Goal: Transaction & Acquisition: Book appointment/travel/reservation

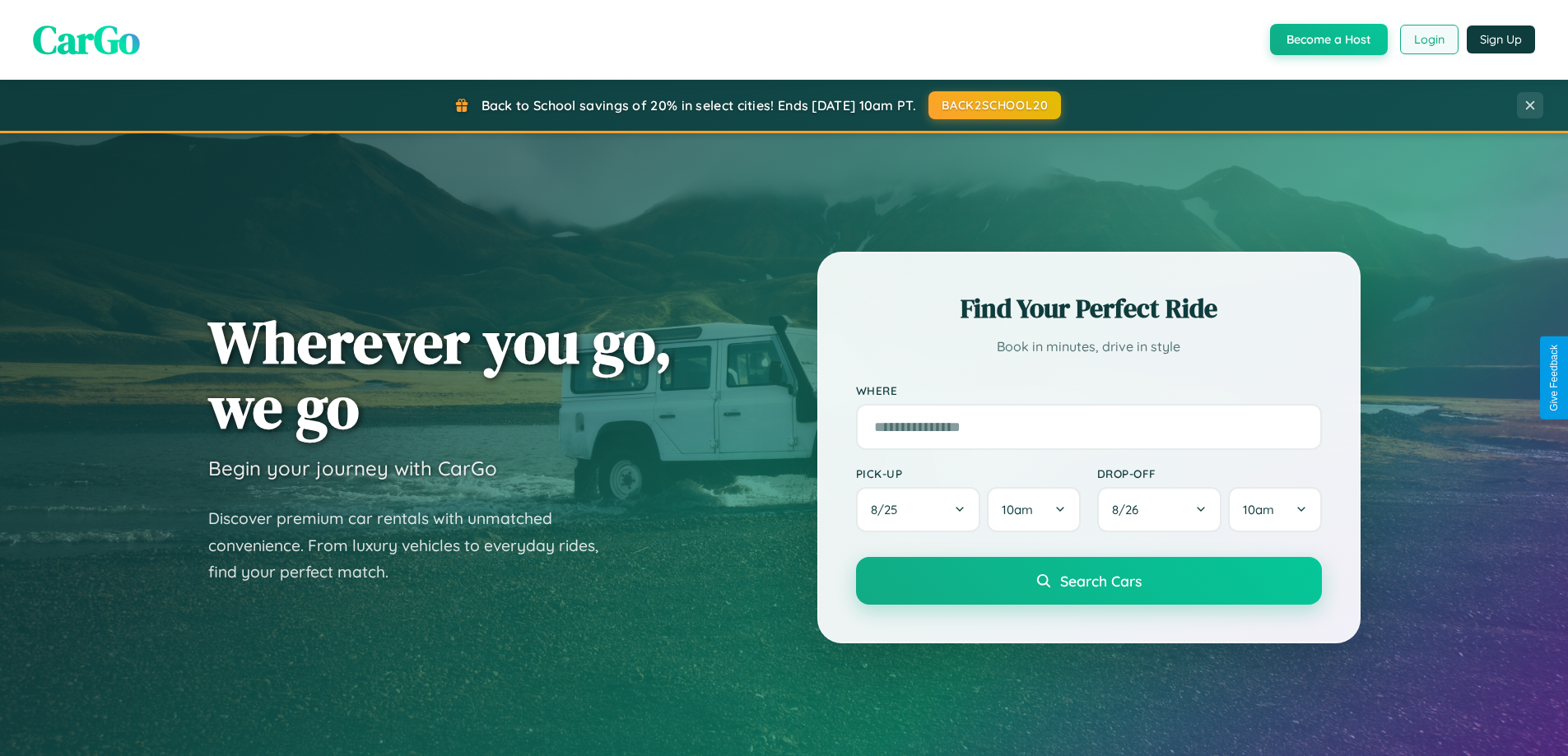
click at [1428, 39] on button "Login" at bounding box center [1429, 39] width 59 height 29
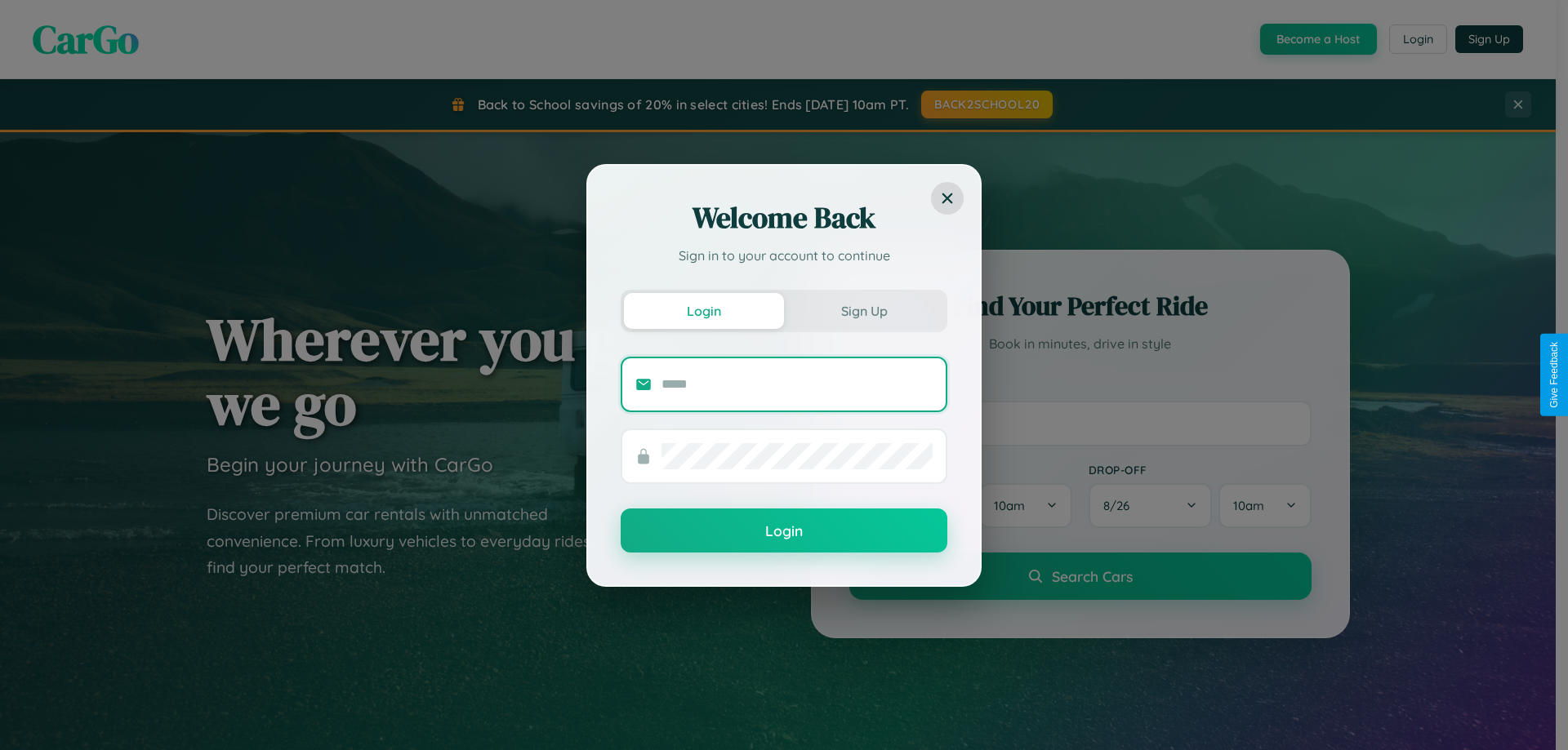
click at [798, 384] on input "text" at bounding box center [797, 385] width 271 height 26
type input "**********"
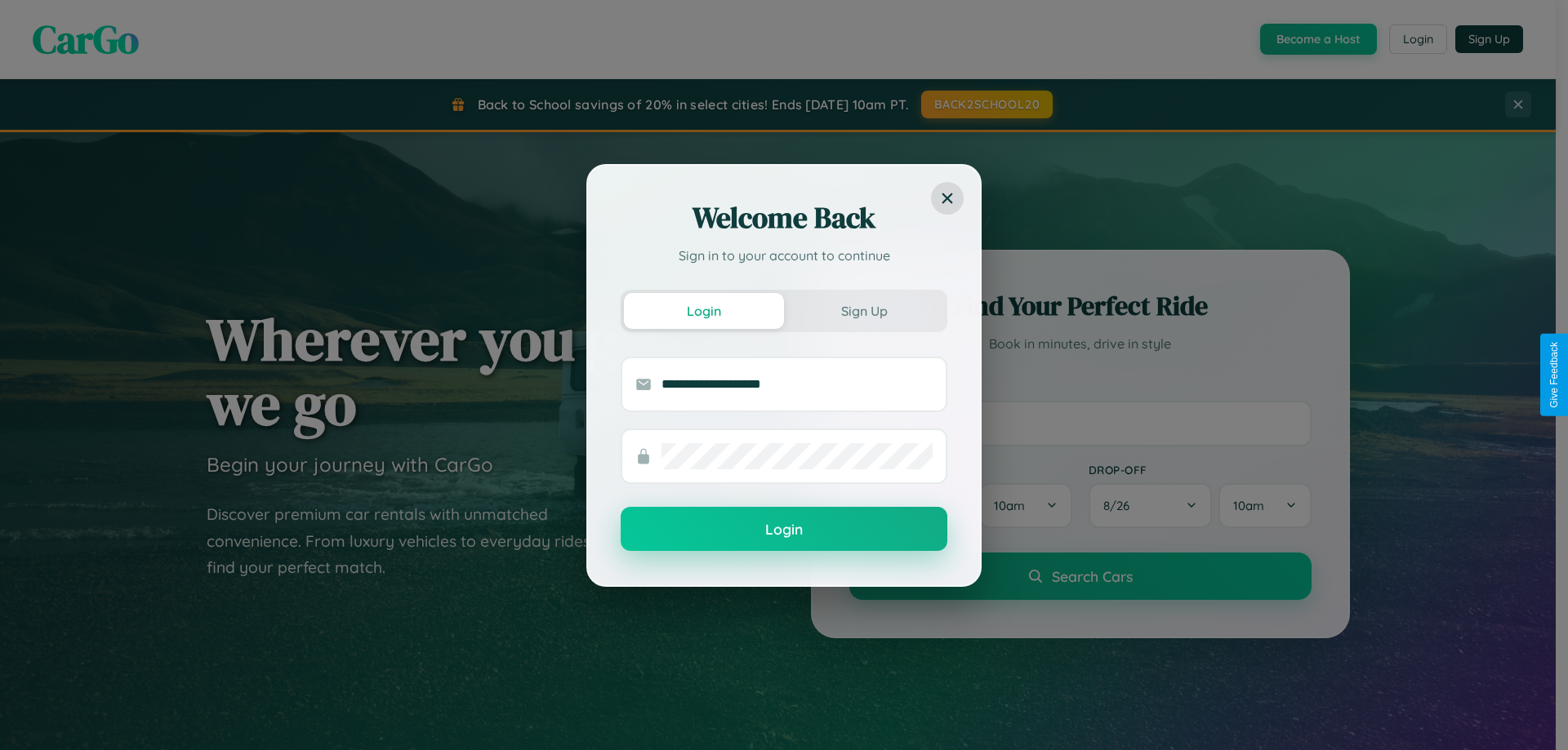
click at [784, 530] on button "Login" at bounding box center [784, 529] width 327 height 44
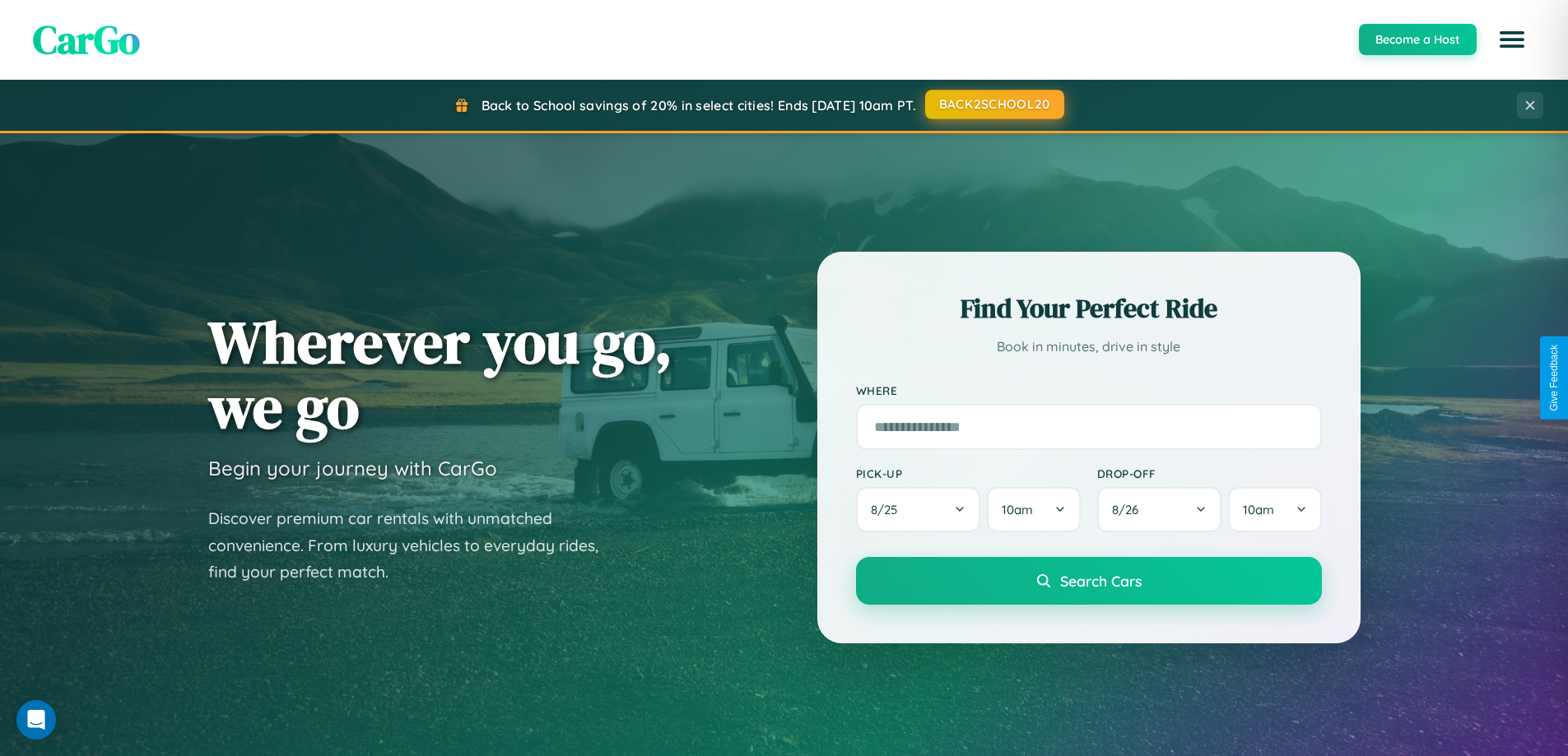
click at [993, 104] on button "BACK2SCHOOL20" at bounding box center [995, 104] width 139 height 29
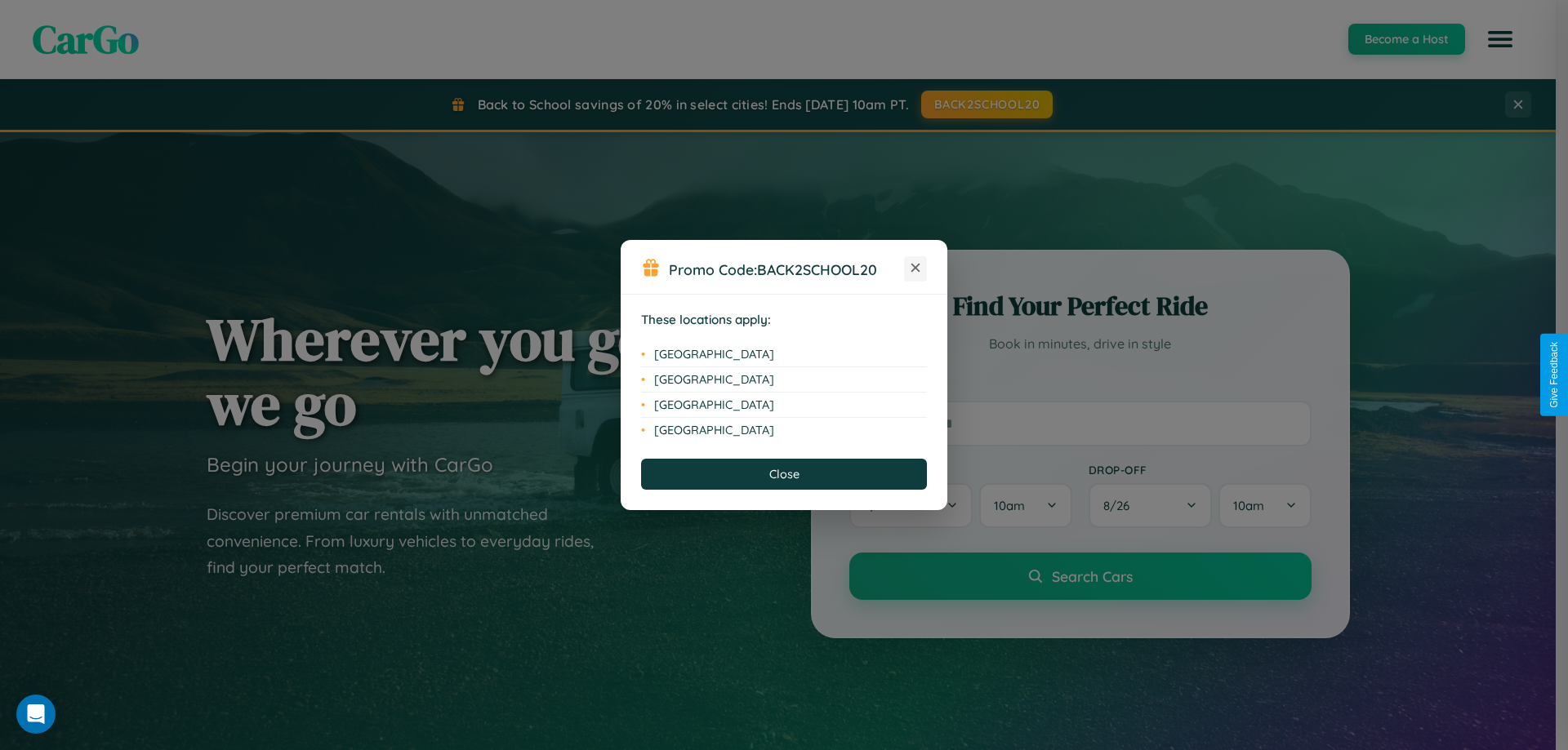
click at [916, 268] on icon at bounding box center [916, 268] width 9 height 9
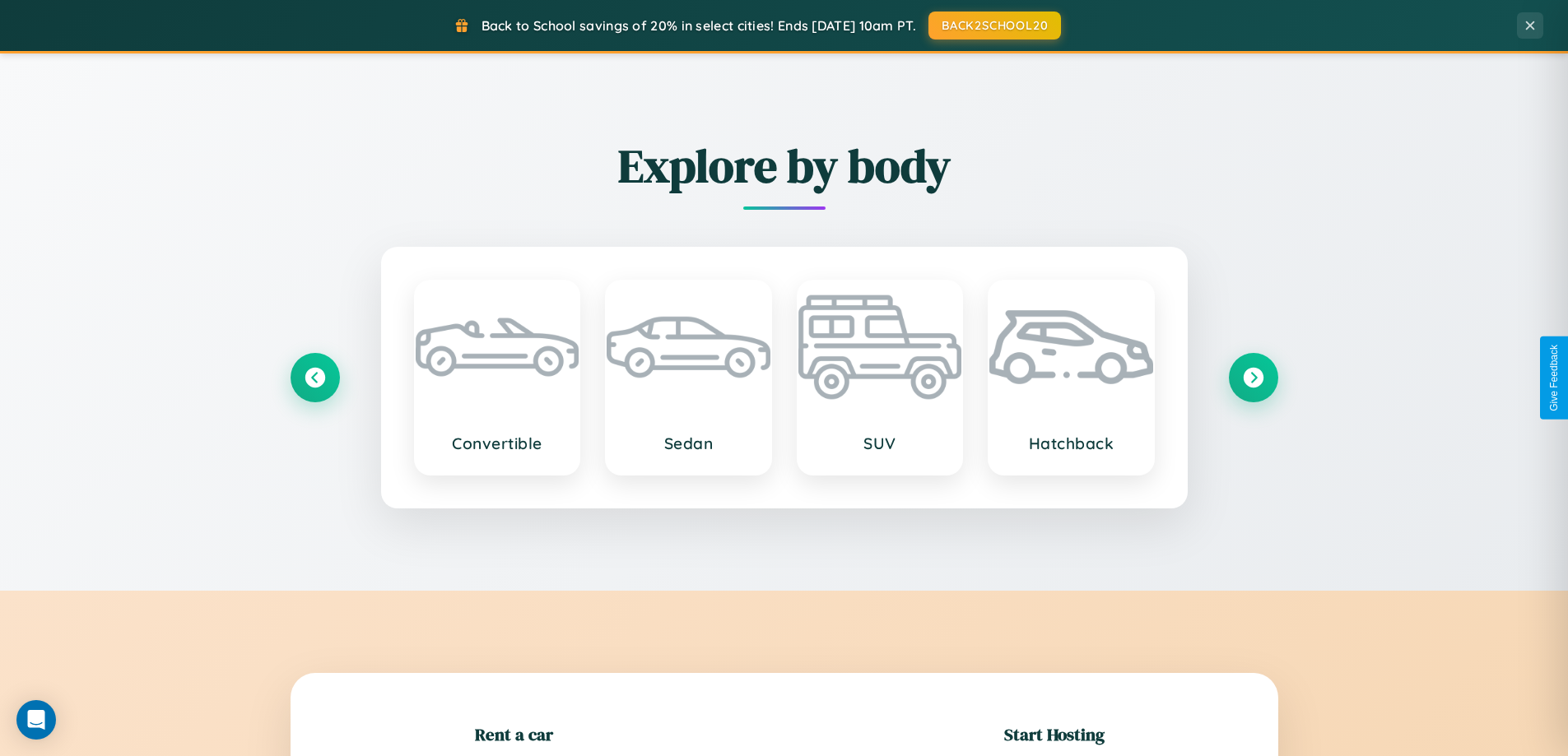
scroll to position [356, 0]
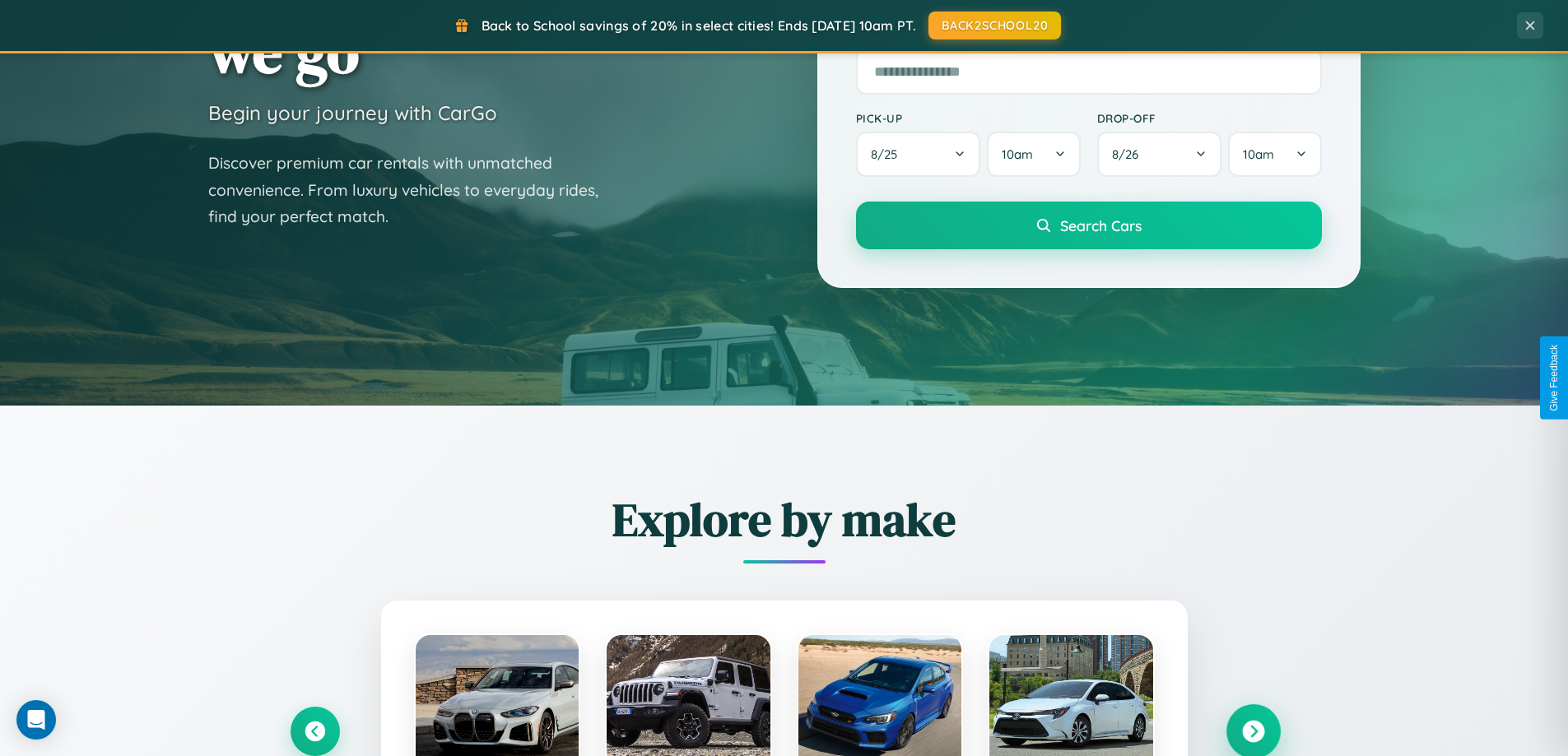
click at [1253, 731] on icon at bounding box center [1253, 732] width 22 height 22
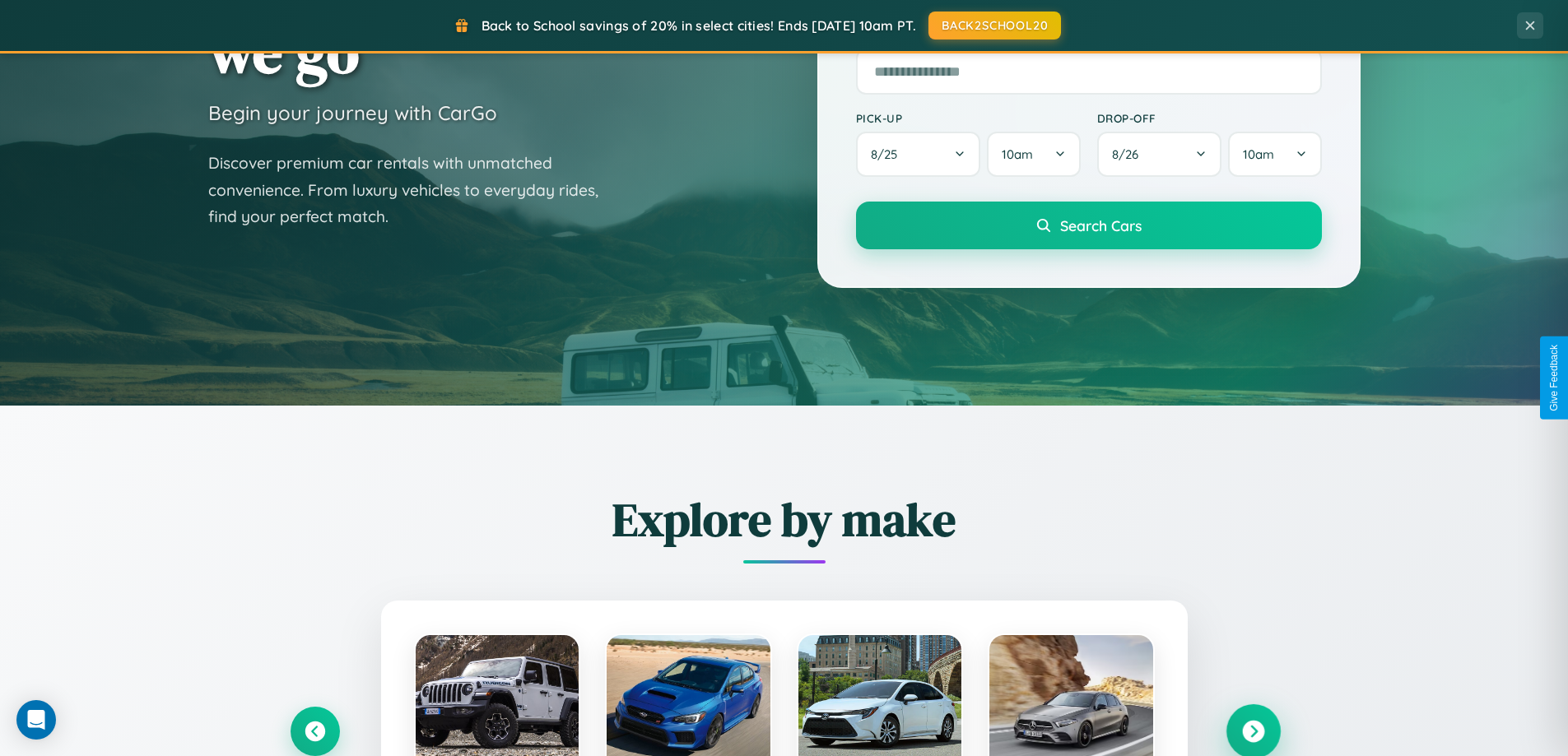
click at [1253, 729] on icon at bounding box center [1253, 732] width 22 height 22
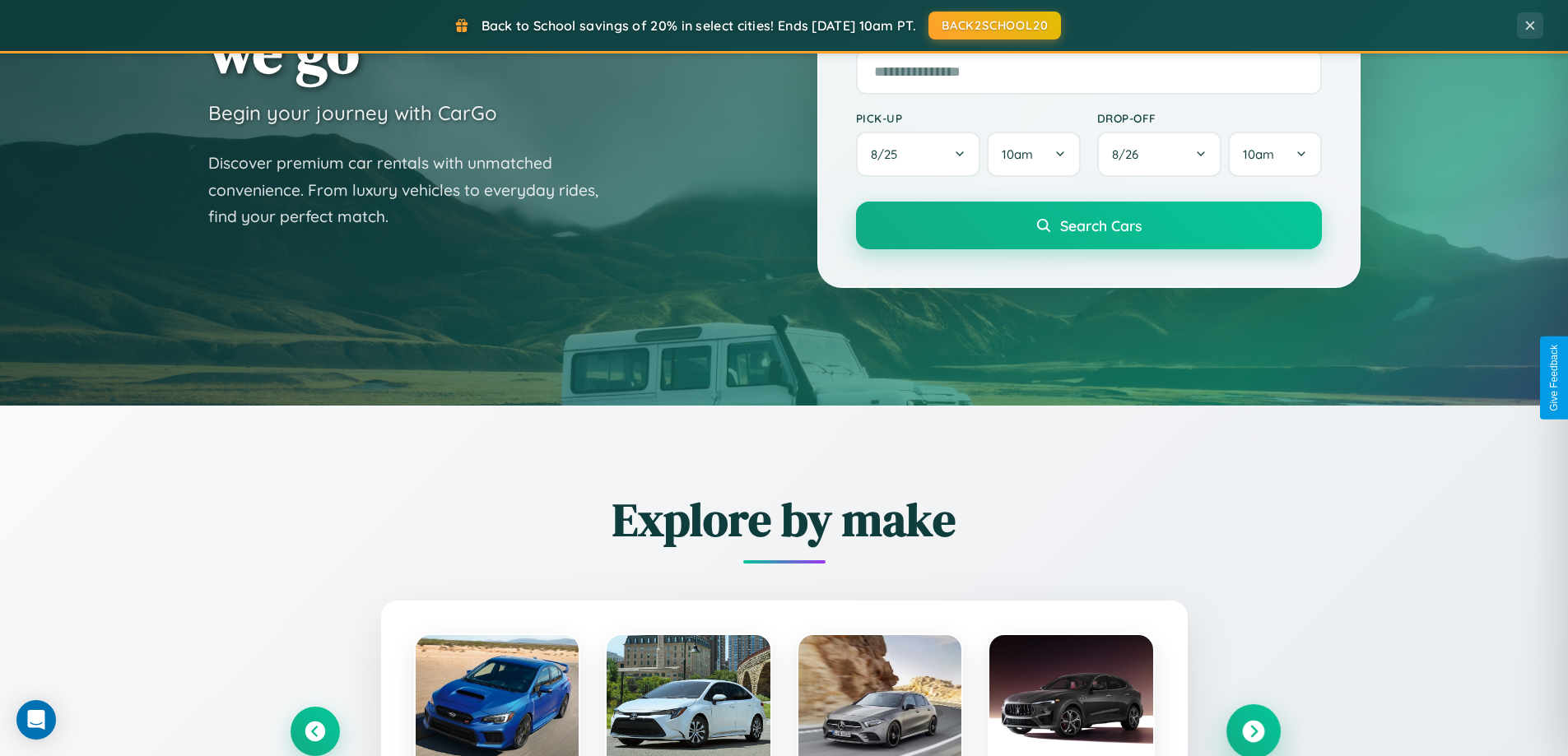
click at [1253, 729] on icon at bounding box center [1253, 732] width 22 height 22
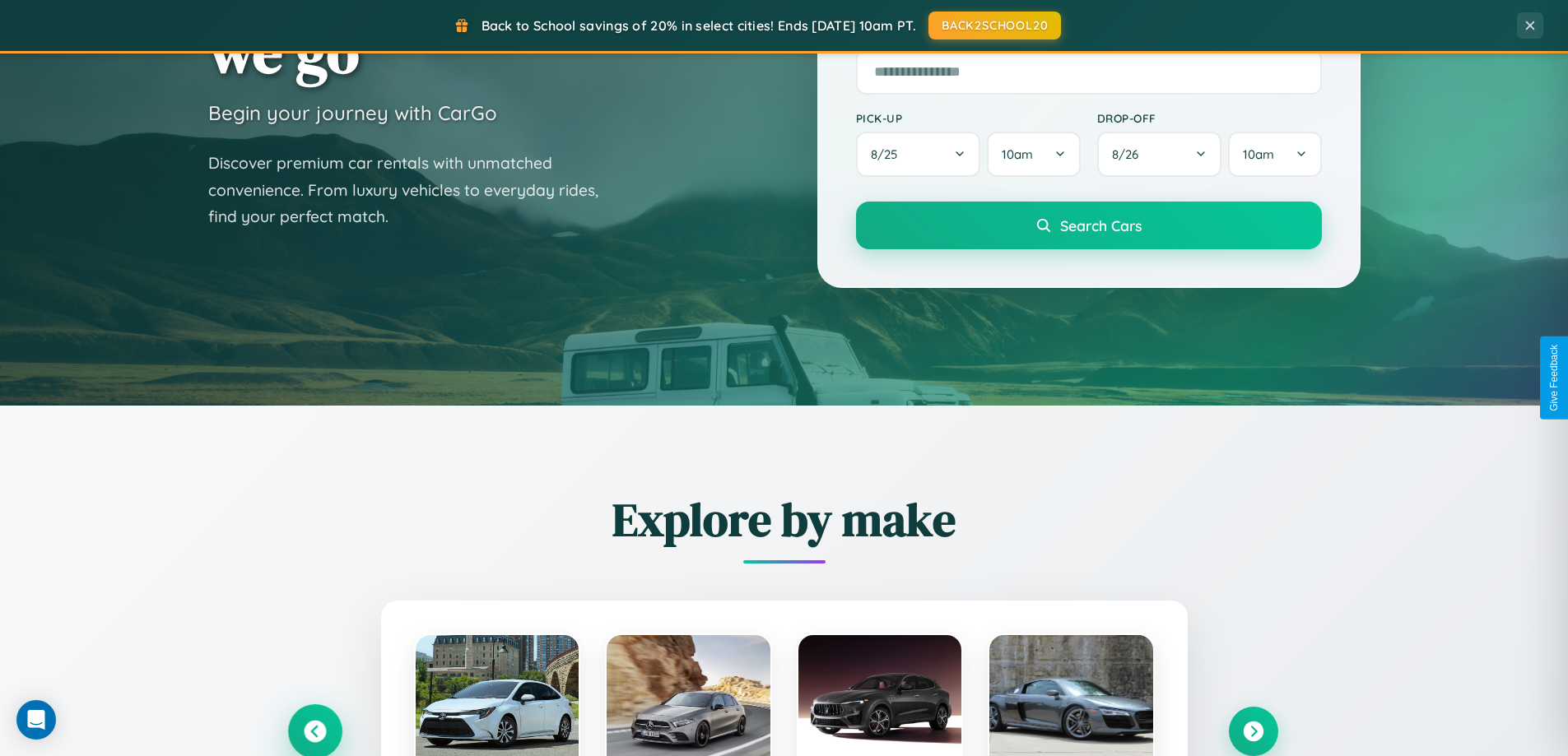
click at [315, 730] on icon at bounding box center [315, 732] width 22 height 22
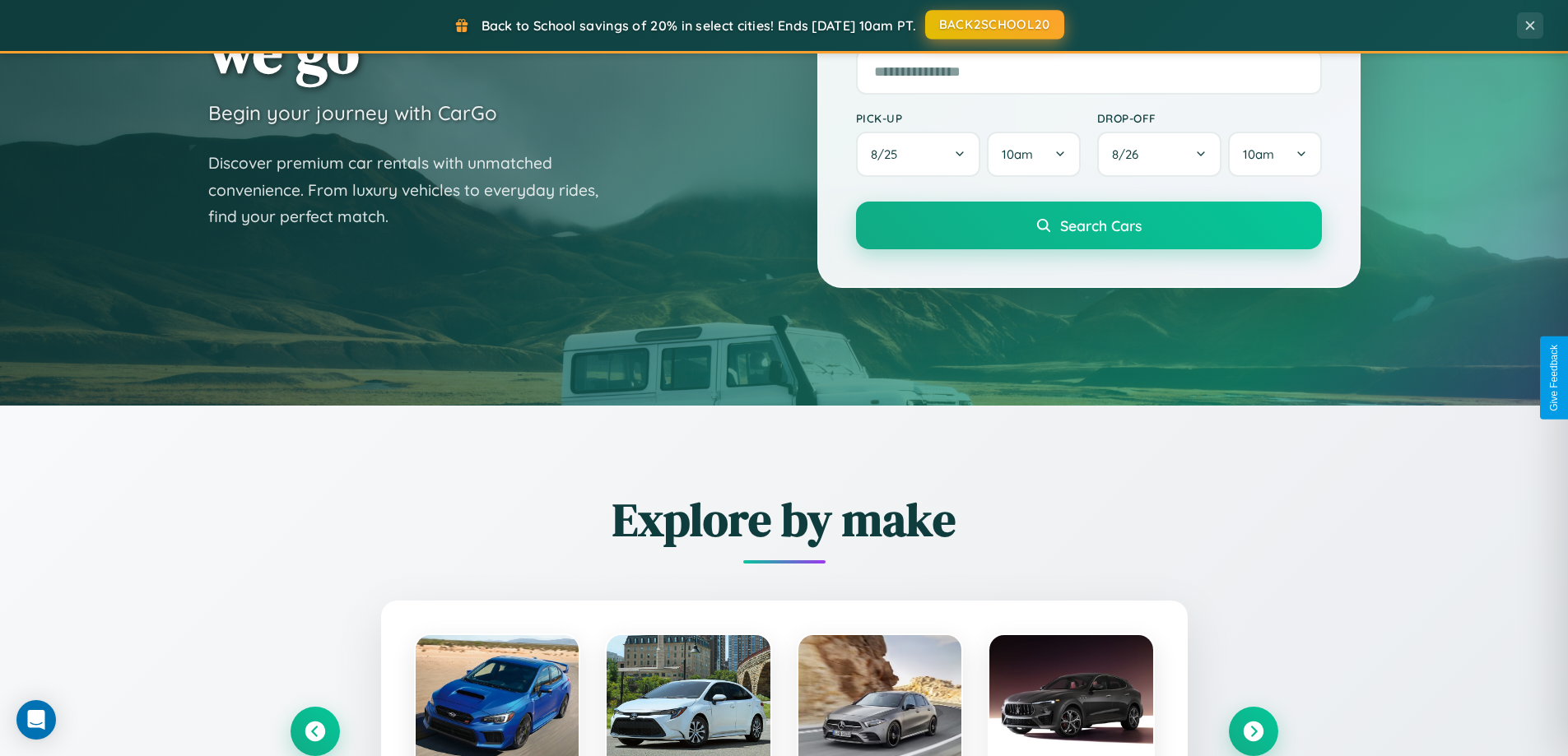
click at [993, 25] on button "BACK2SCHOOL20" at bounding box center [995, 25] width 139 height 29
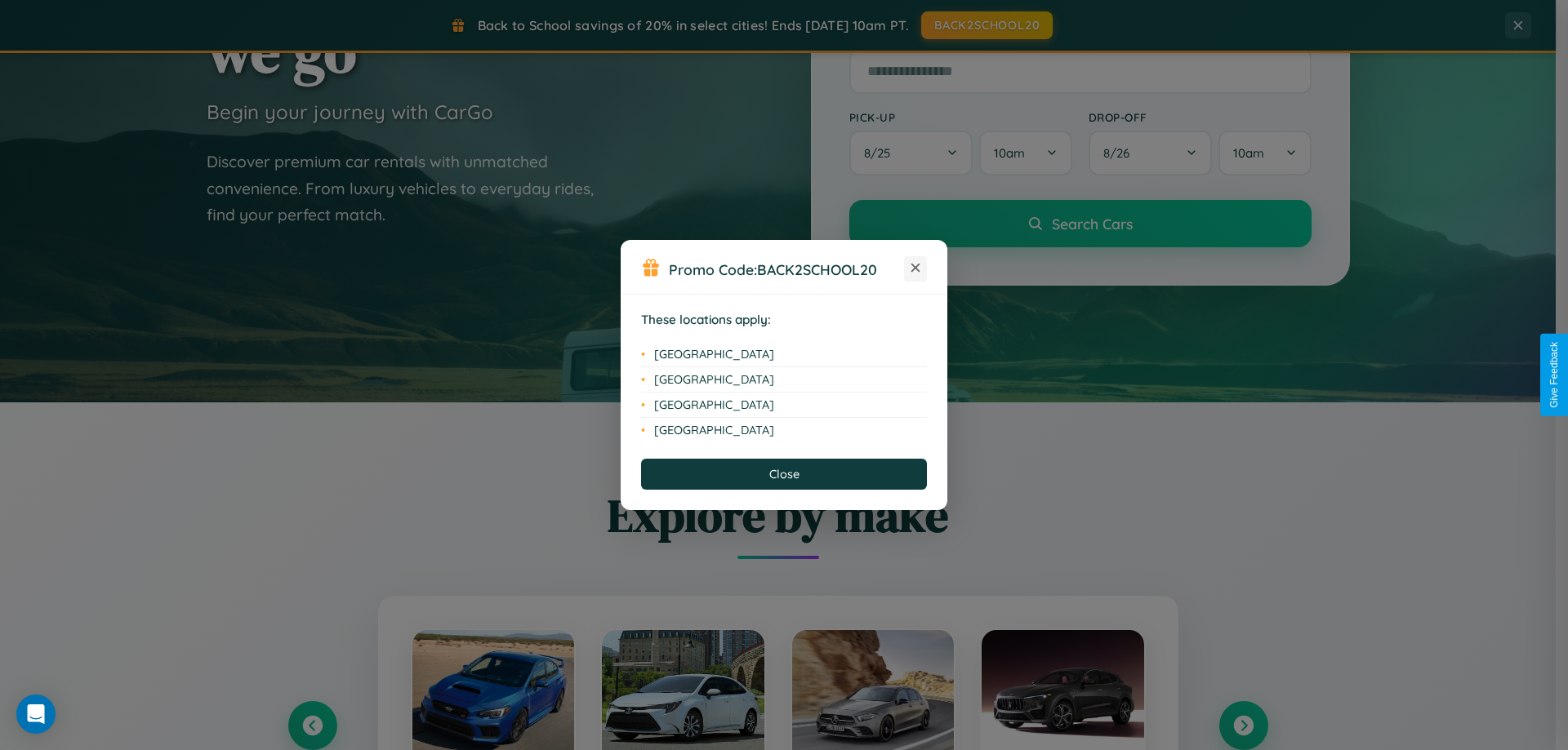
click at [916, 268] on icon at bounding box center [916, 268] width 9 height 9
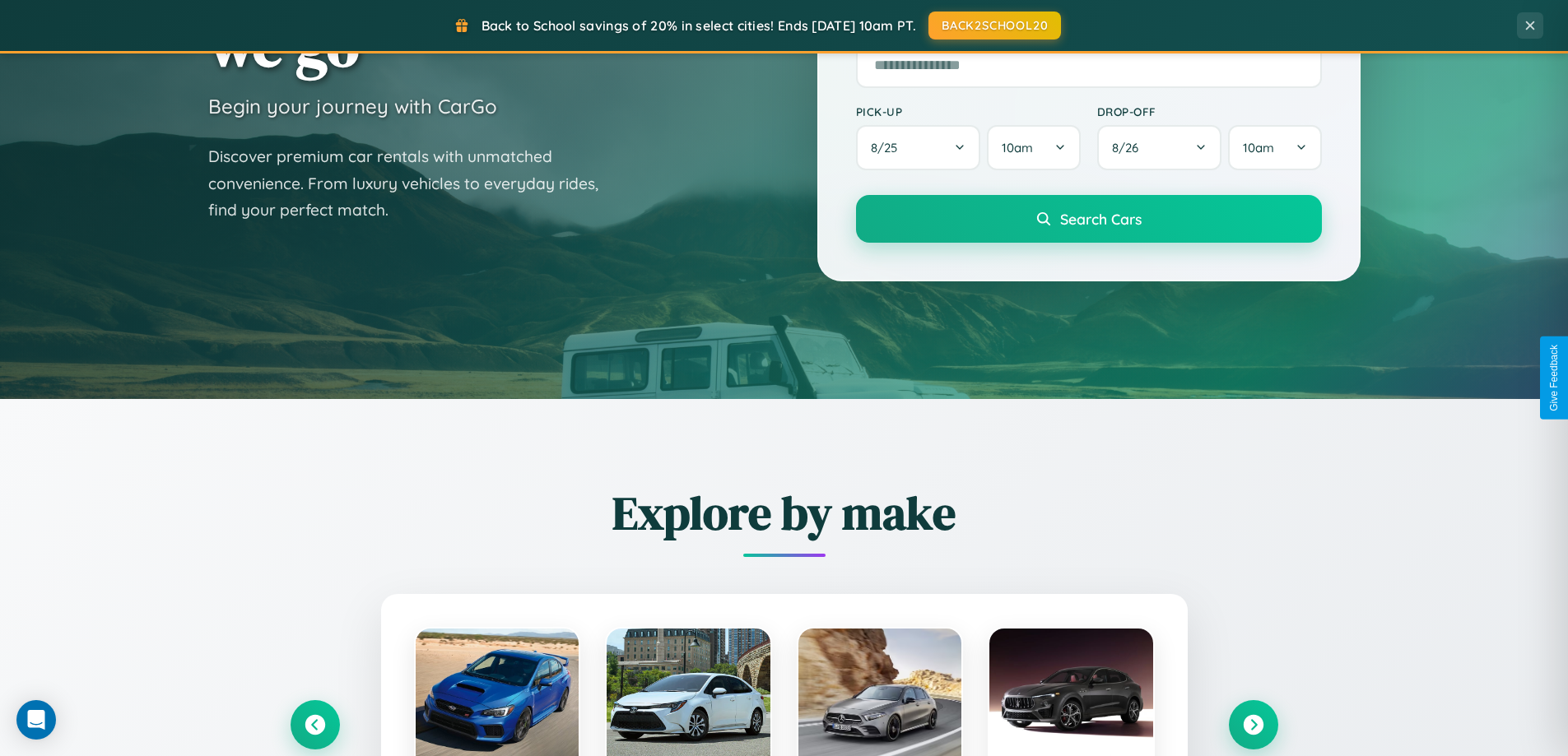
scroll to position [1133, 0]
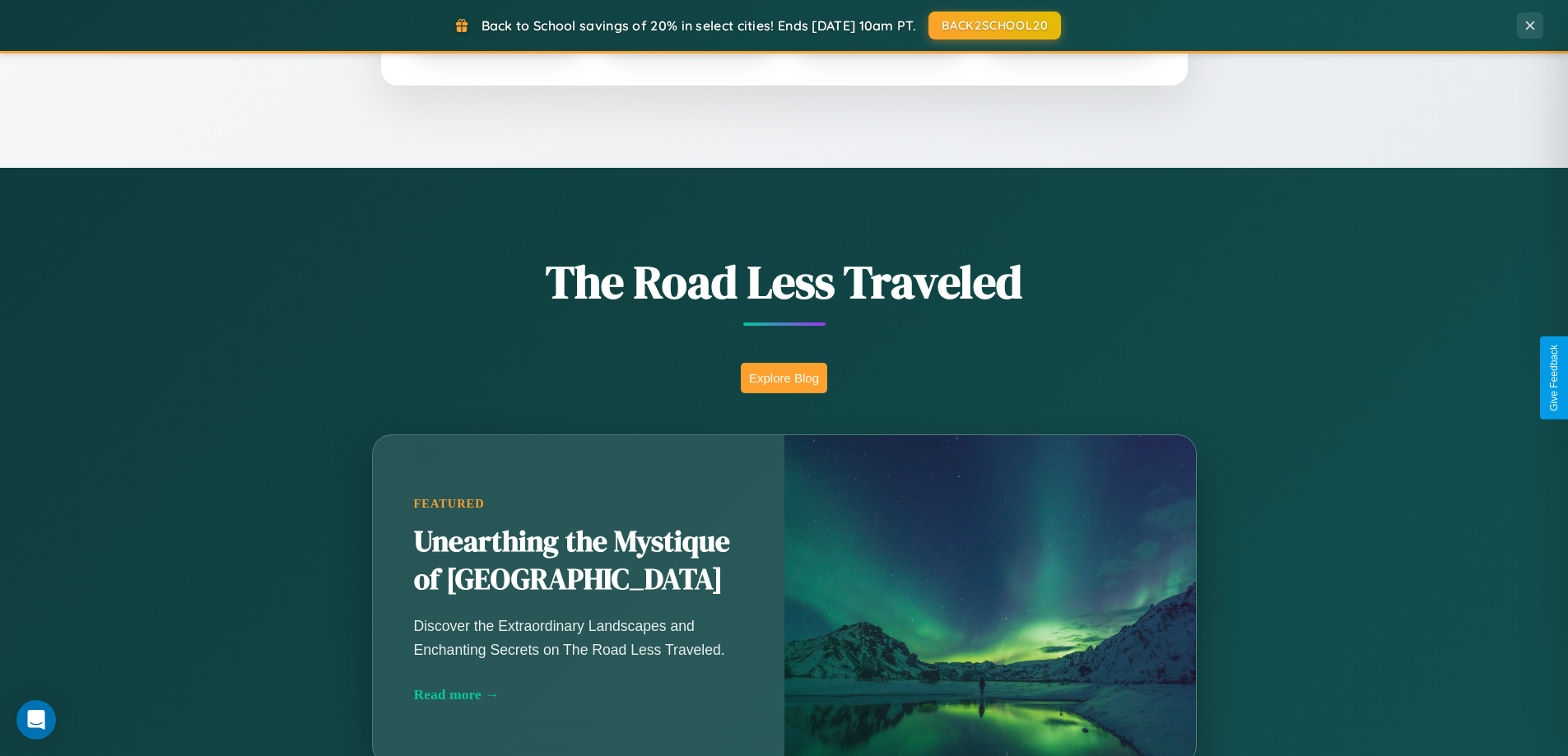
click at [784, 378] on button "Explore Blog" at bounding box center [784, 378] width 87 height 30
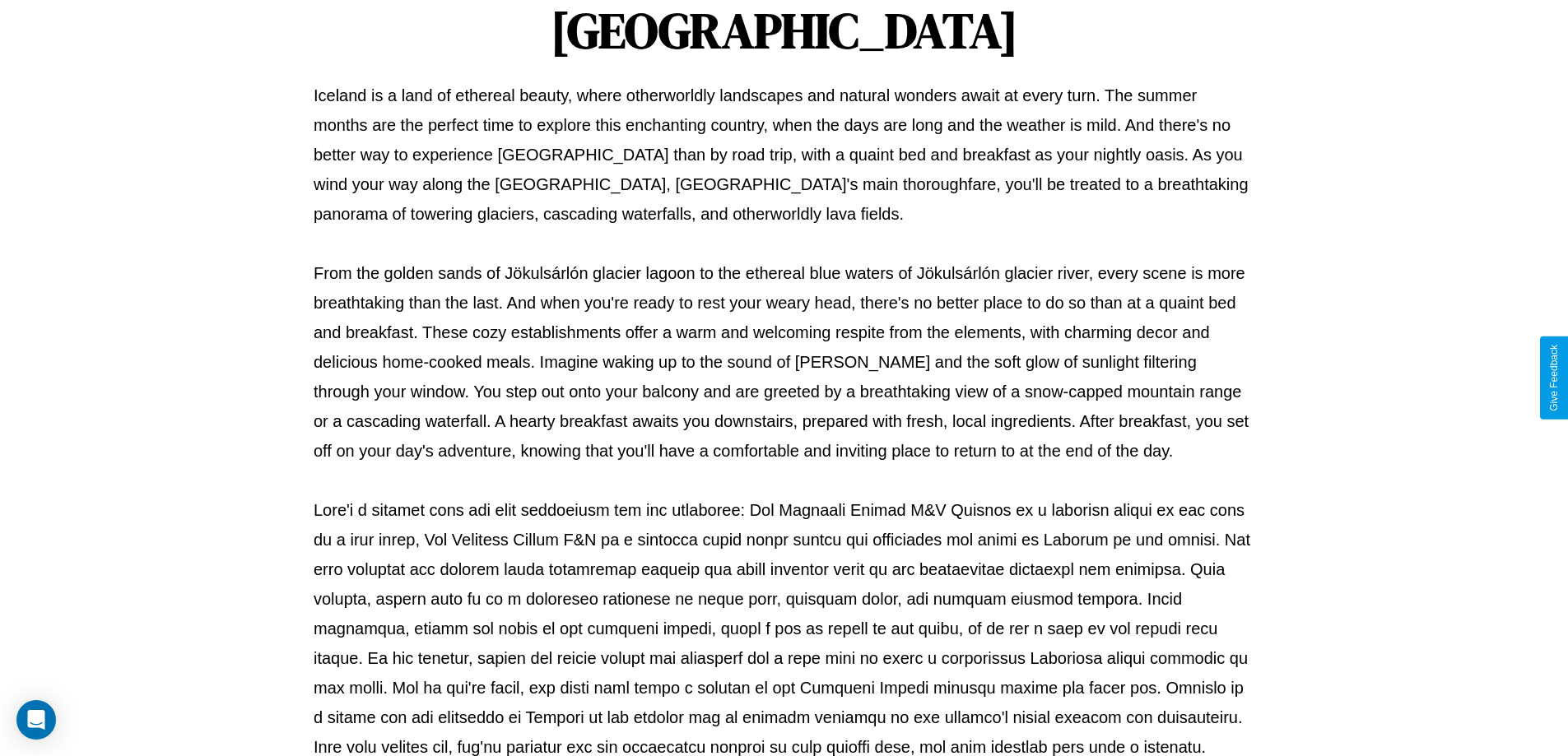
scroll to position [532, 0]
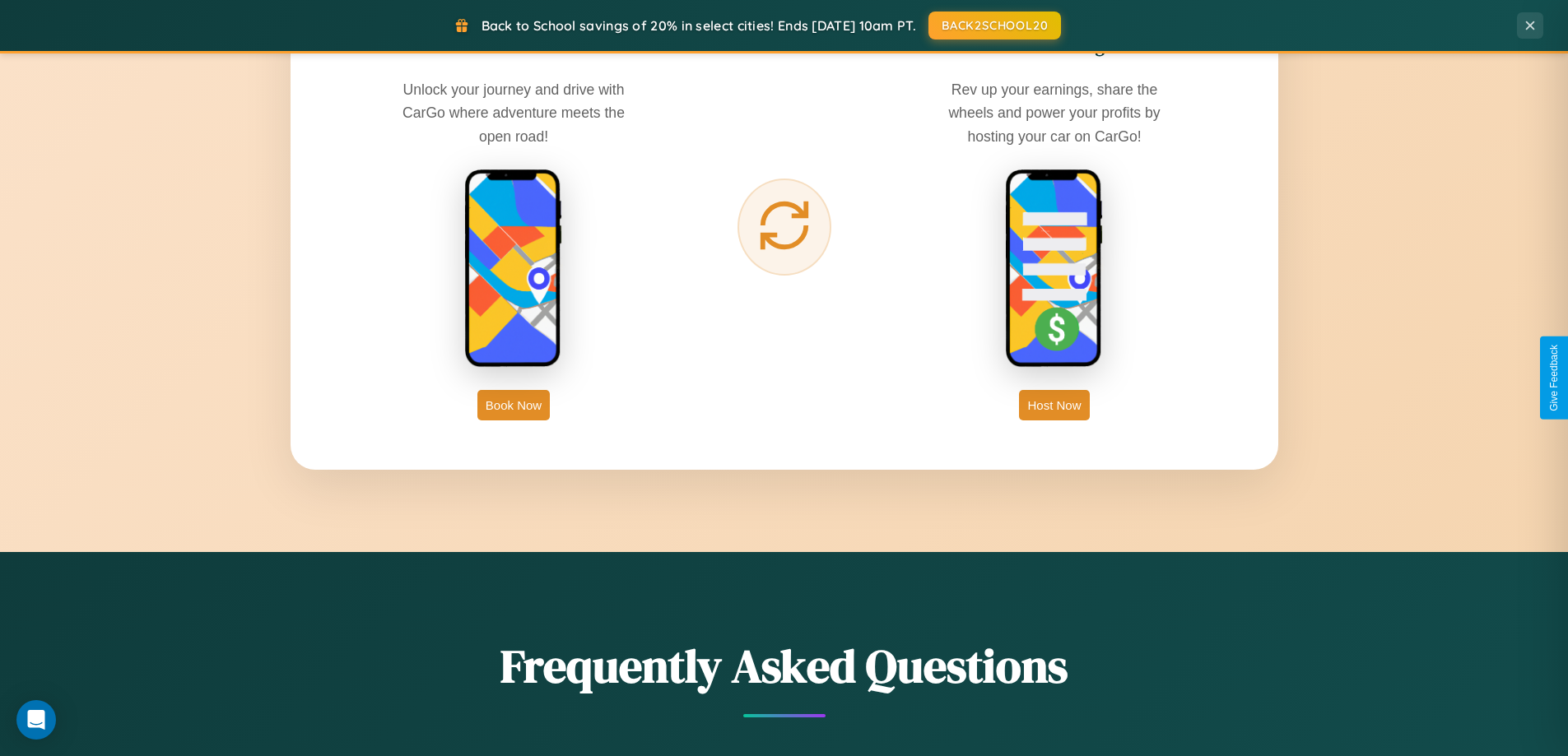
scroll to position [2644, 0]
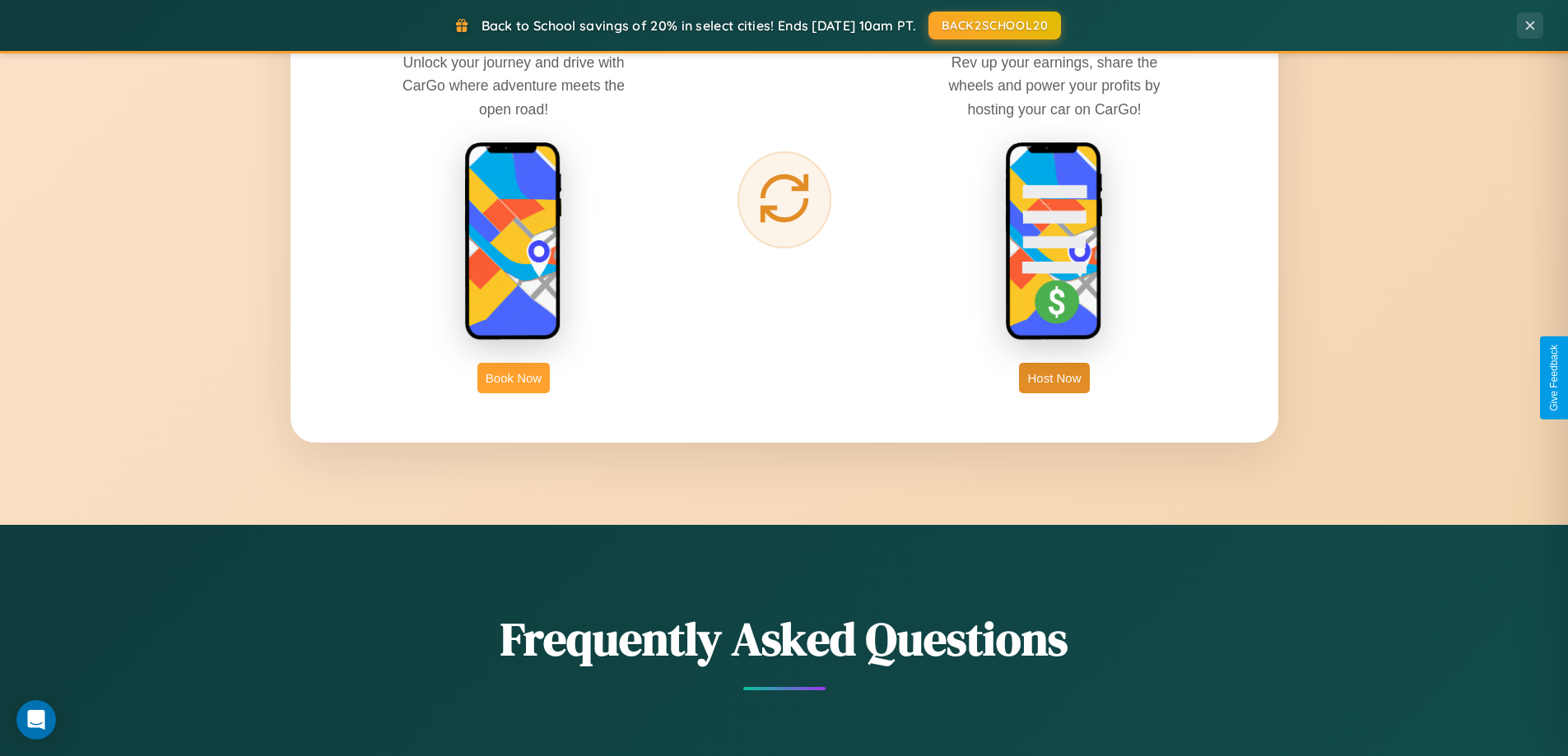
click at [514, 378] on button "Book Now" at bounding box center [513, 378] width 72 height 30
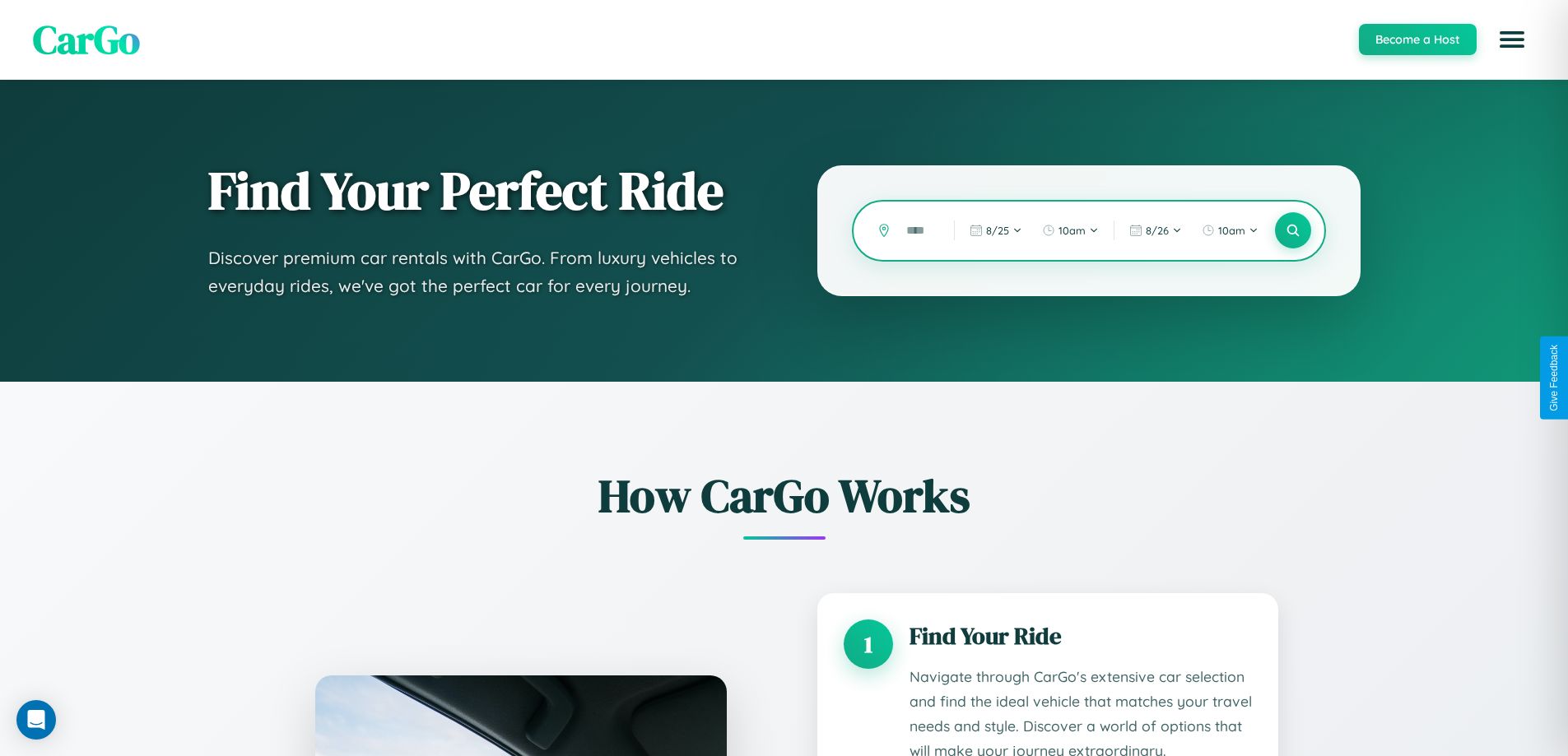
click at [918, 230] on input "text" at bounding box center [917, 231] width 39 height 29
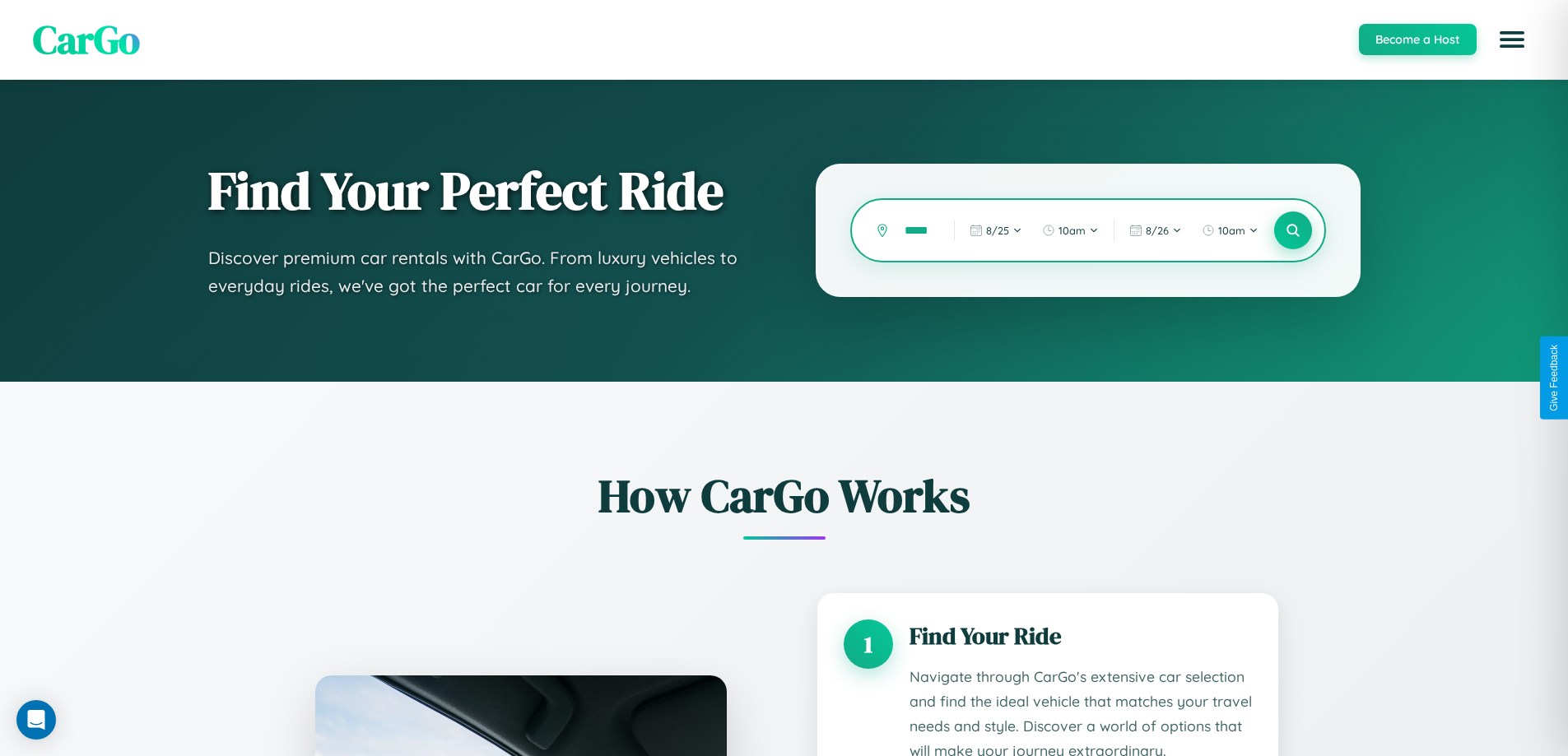
type input "*****"
click at [1292, 230] on icon at bounding box center [1292, 230] width 16 height 16
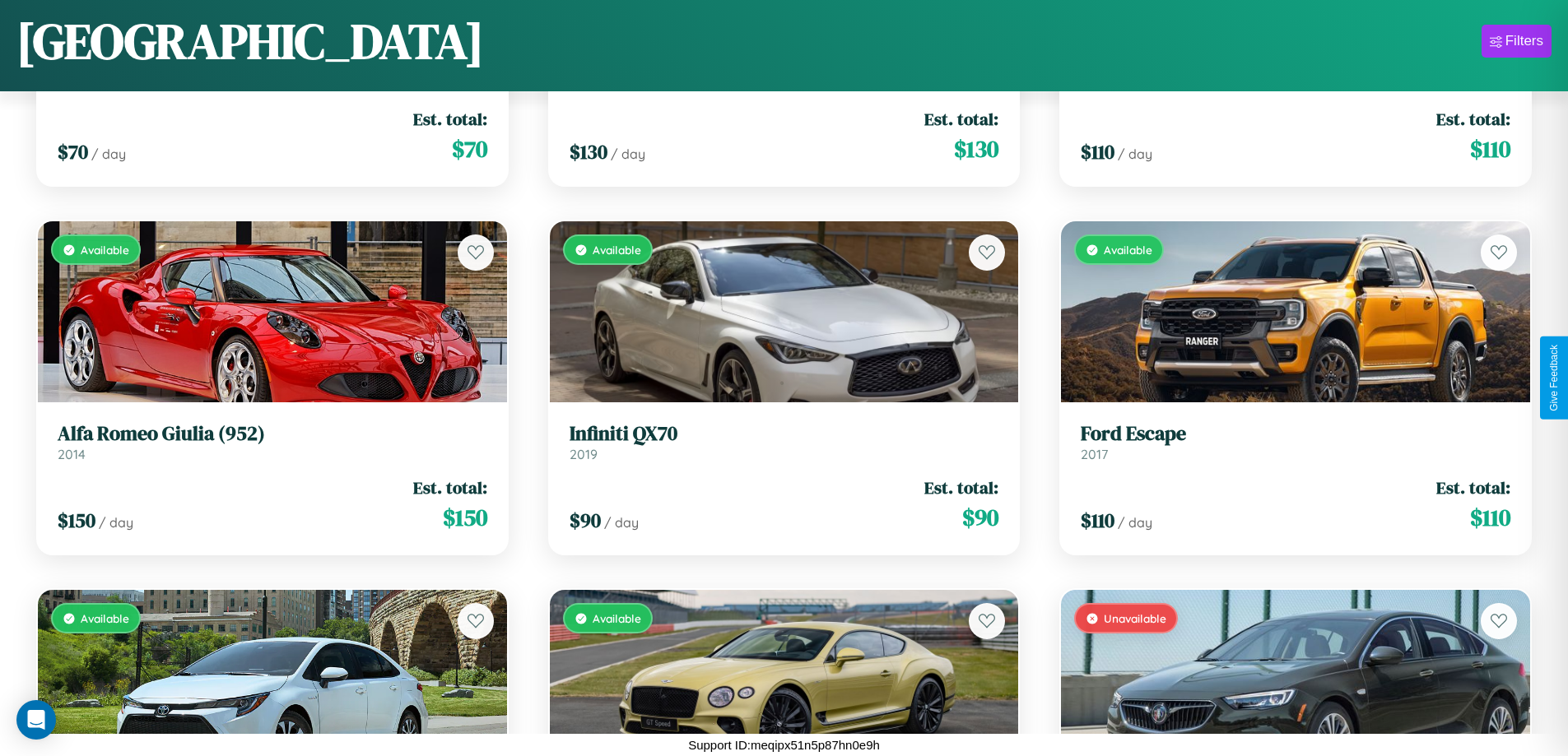
scroll to position [4285, 0]
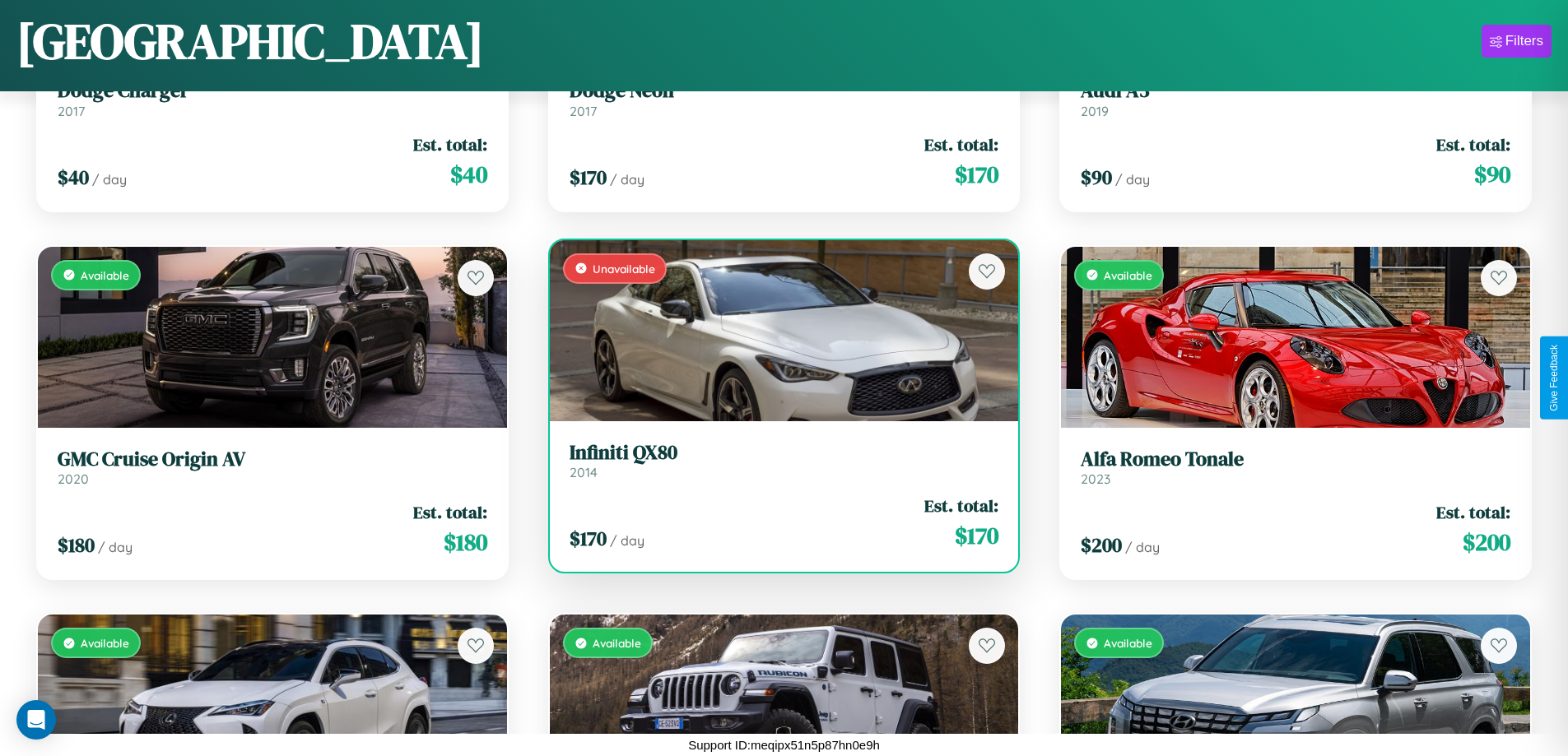
click at [777, 466] on link "Infiniti QX80 2014" at bounding box center [784, 461] width 430 height 40
